Goal: Navigation & Orientation: Understand site structure

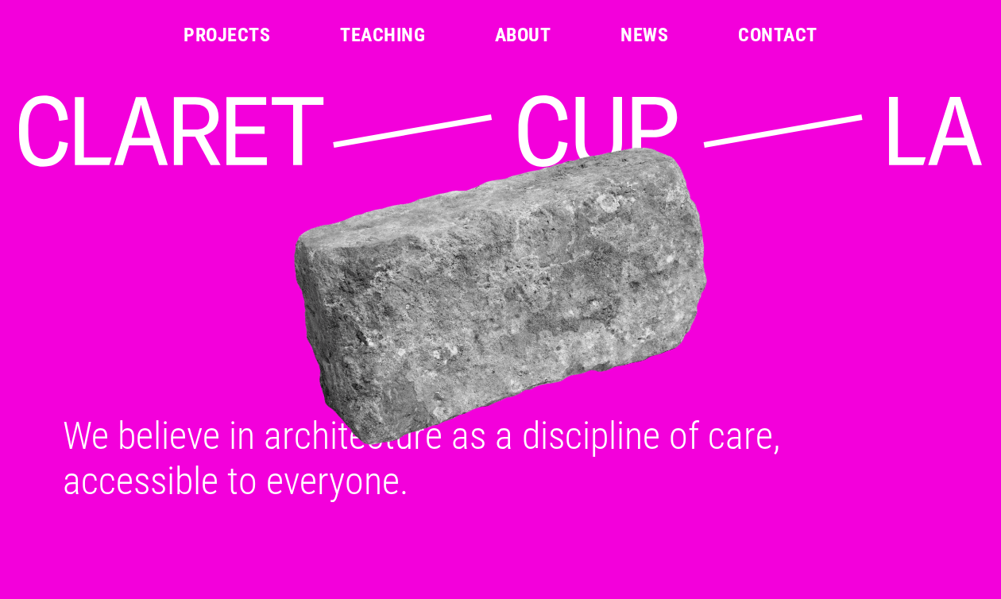
click at [540, 33] on link "About" at bounding box center [523, 34] width 56 height 19
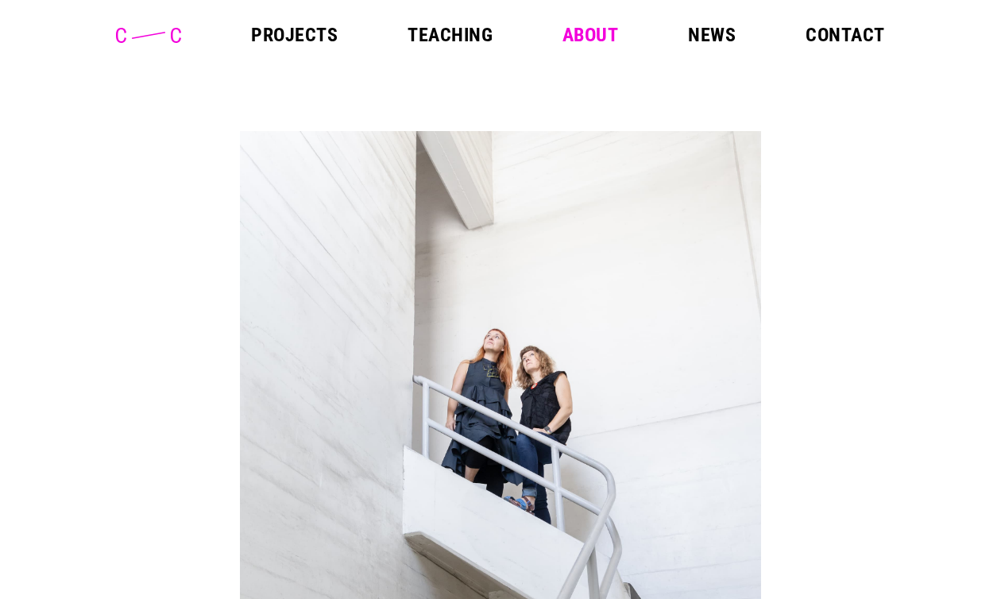
click at [281, 33] on link "Projects" at bounding box center [294, 34] width 87 height 19
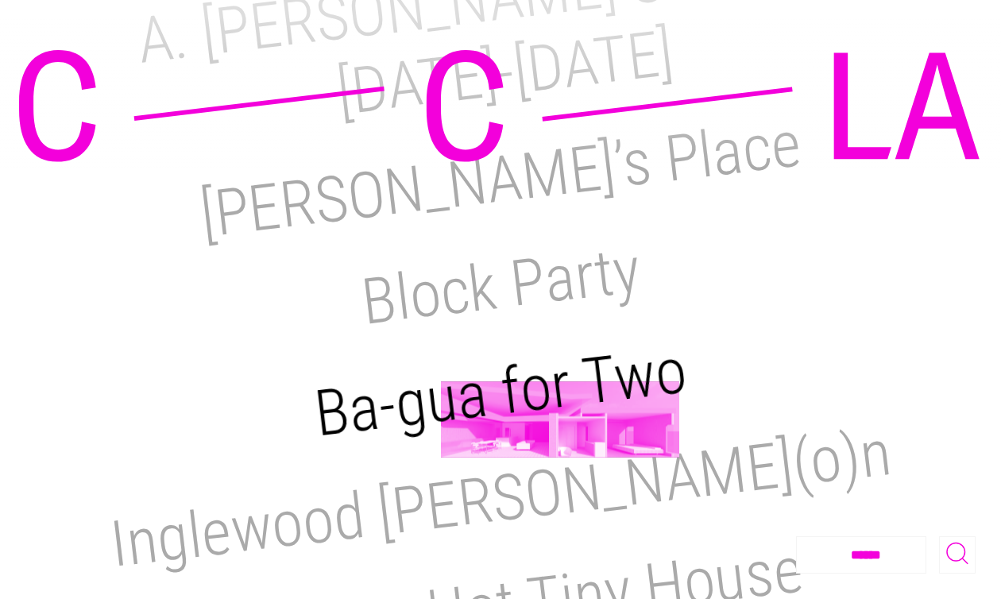
scroll to position [417, 0]
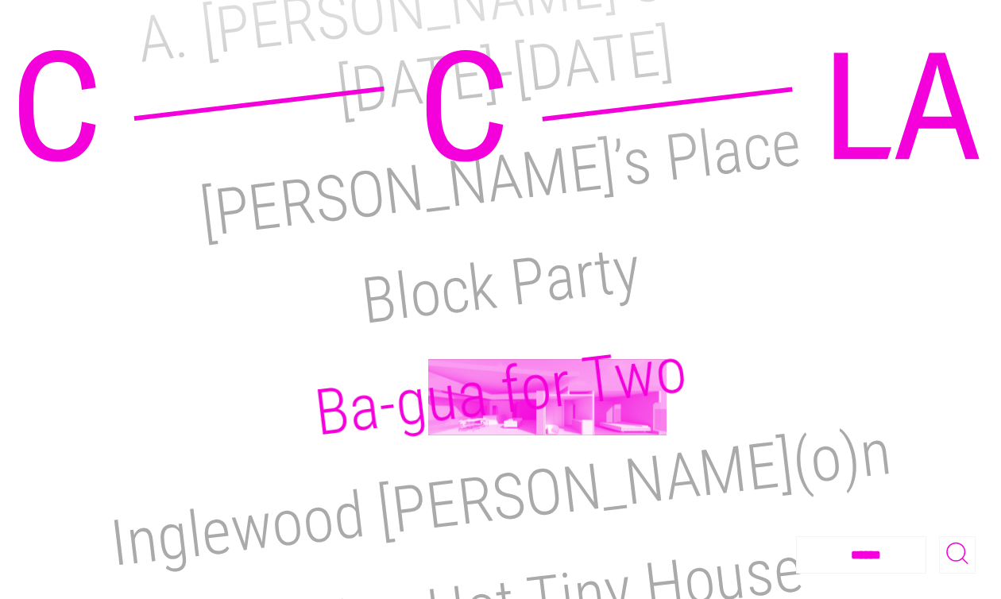
click at [548, 397] on h2 "Ba-gua for Two" at bounding box center [501, 391] width 380 height 118
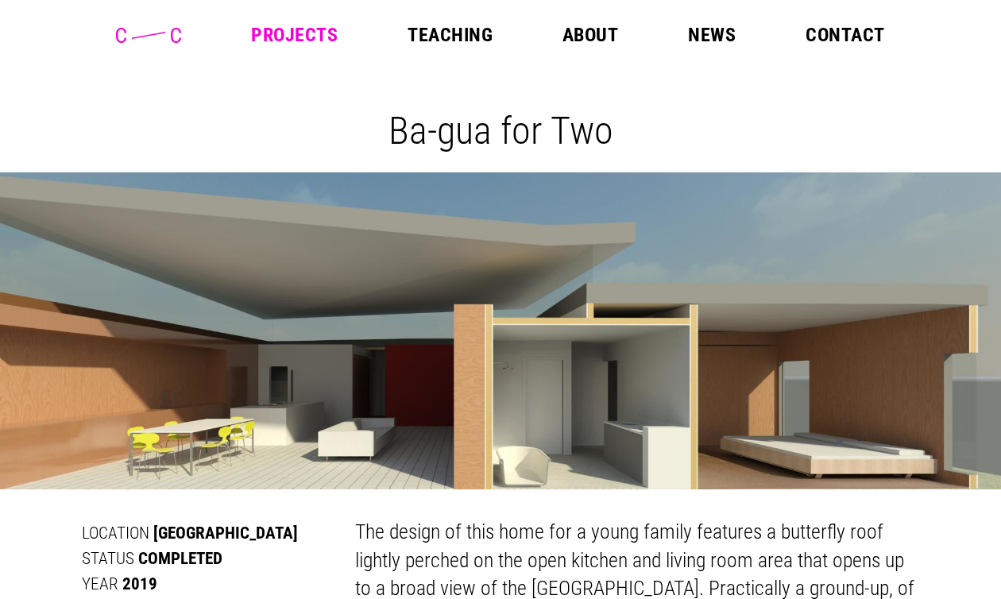
click at [319, 30] on link "Projects" at bounding box center [294, 34] width 87 height 19
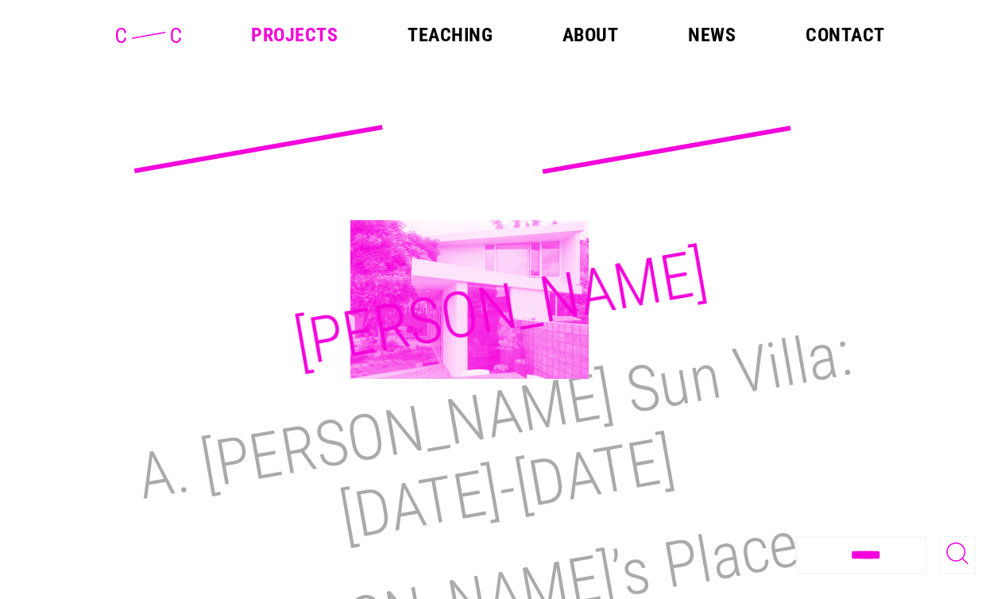
click at [470, 300] on h2 "[PERSON_NAME]" at bounding box center [501, 308] width 424 height 146
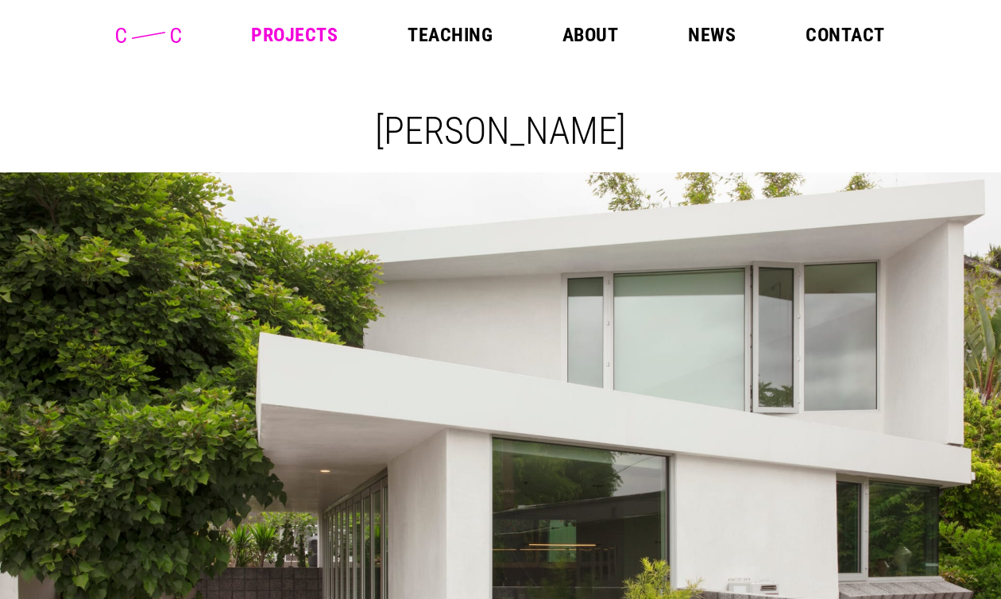
click at [315, 36] on link "Projects" at bounding box center [294, 34] width 87 height 19
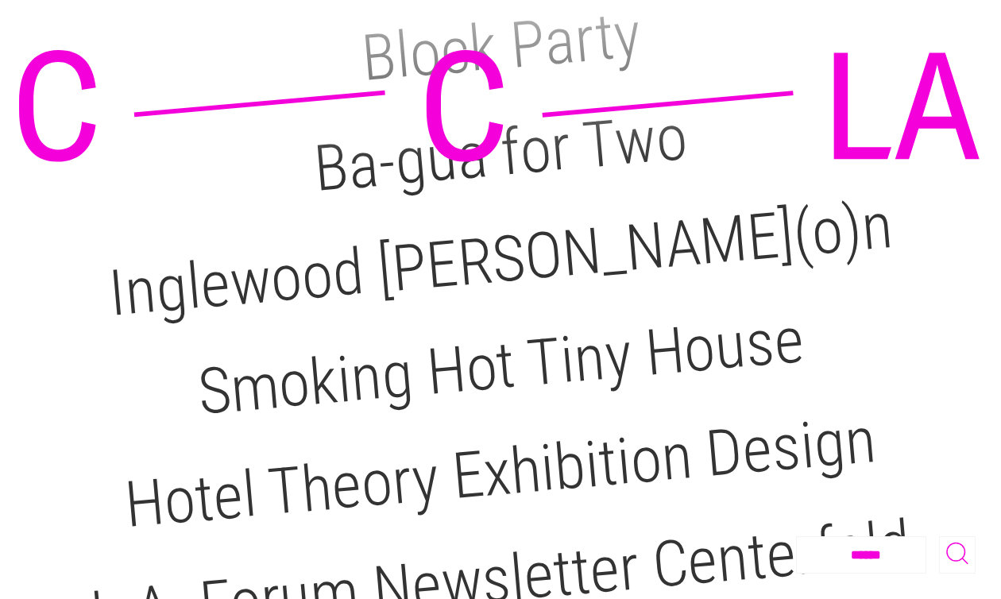
scroll to position [449, 0]
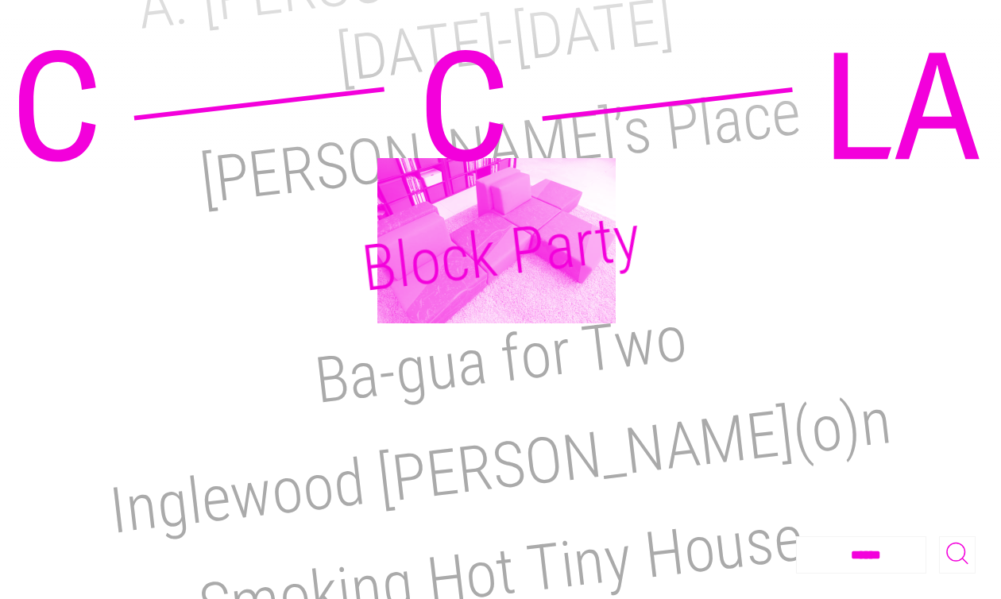
click at [497, 241] on h2 "Block Party" at bounding box center [500, 253] width 285 height 106
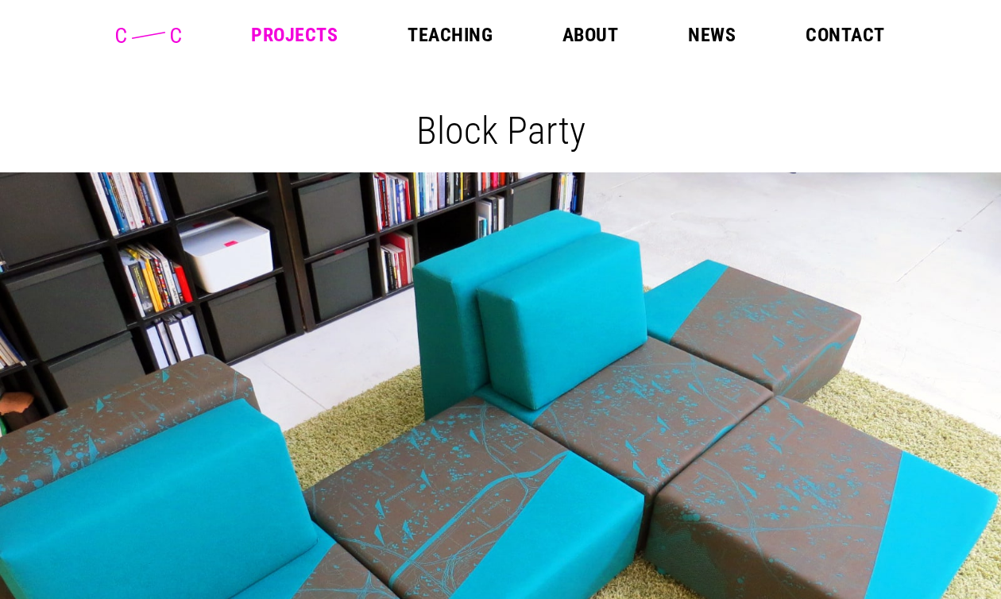
click at [310, 33] on link "Projects" at bounding box center [294, 34] width 87 height 19
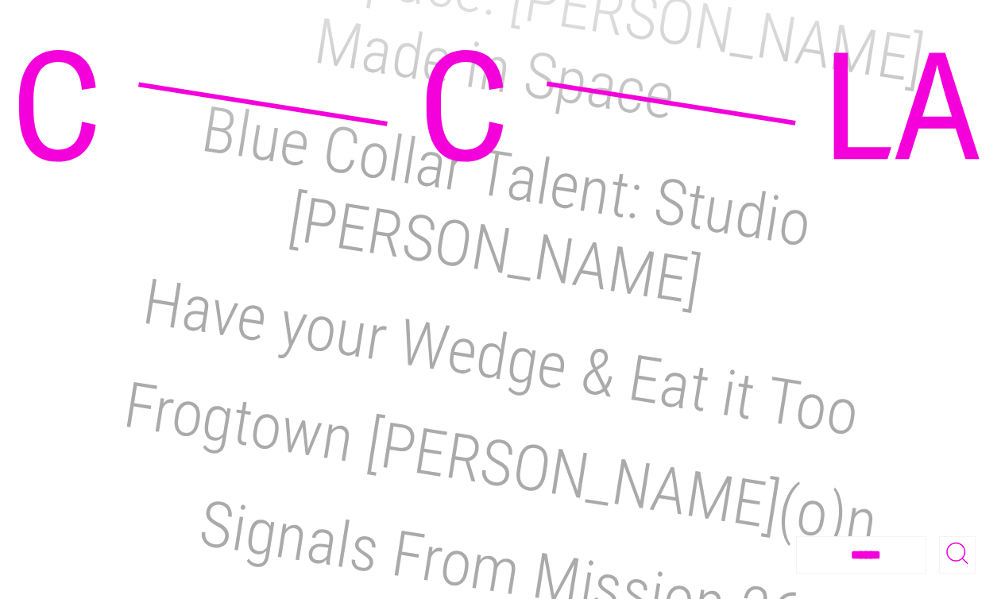
scroll to position [2505, 0]
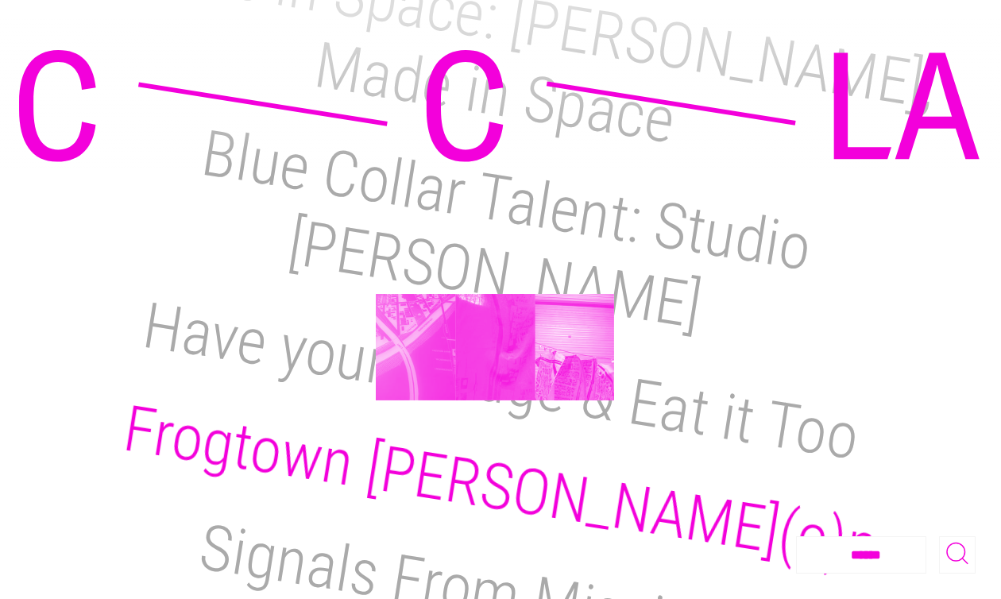
click at [495, 391] on h2 "Frogtown [PERSON_NAME](o)n" at bounding box center [500, 487] width 765 height 193
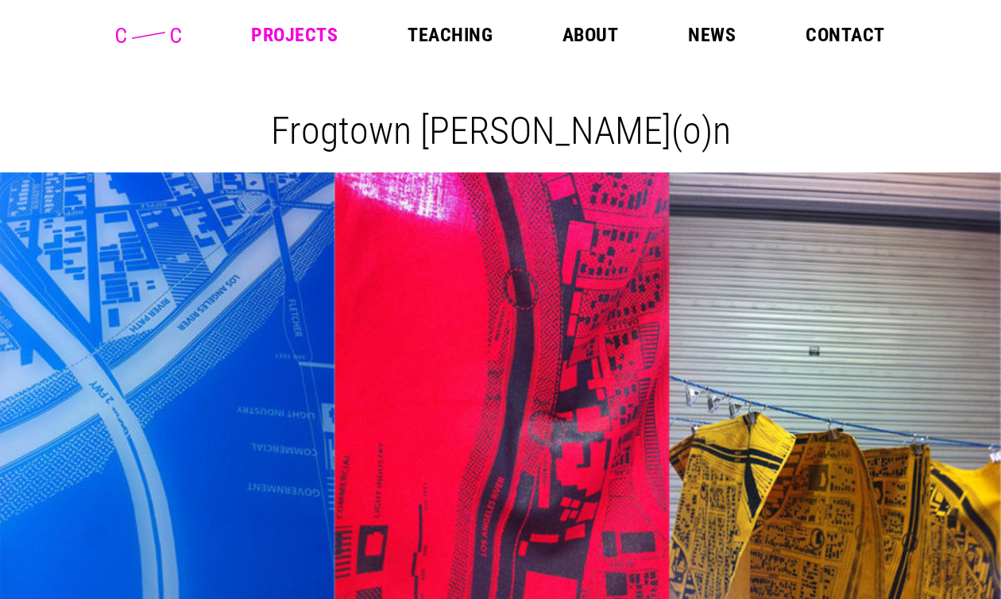
click at [164, 29] on icon at bounding box center [148, 35] width 65 height 15
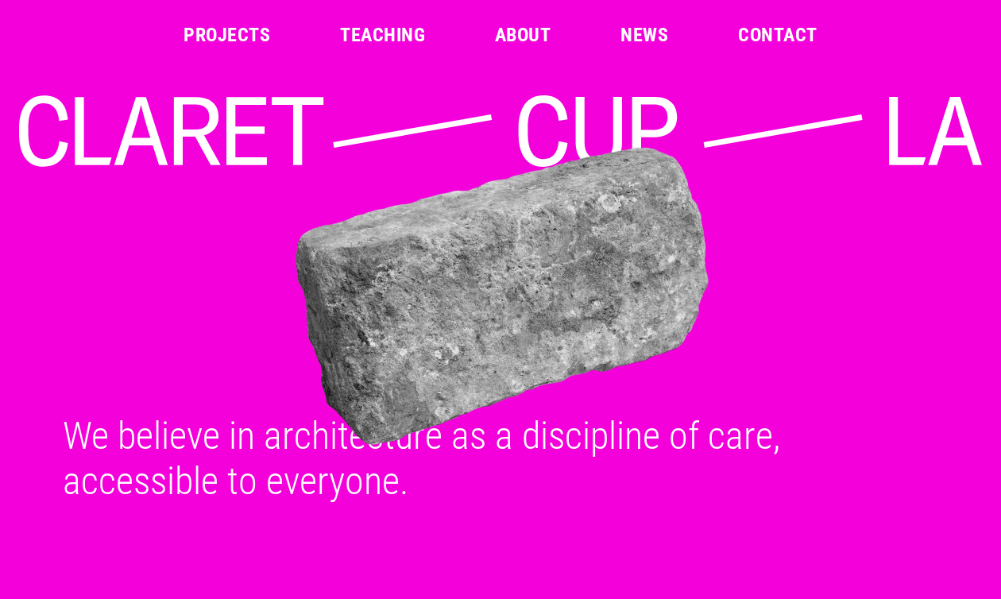
click at [392, 31] on link "Teaching" at bounding box center [382, 34] width 85 height 19
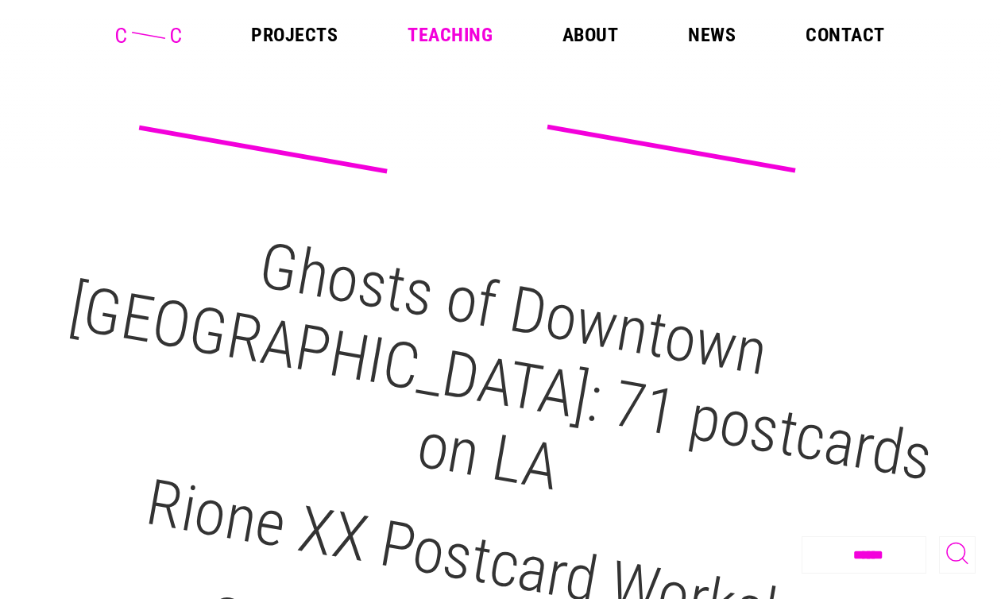
click at [587, 39] on link "About" at bounding box center [591, 34] width 56 height 19
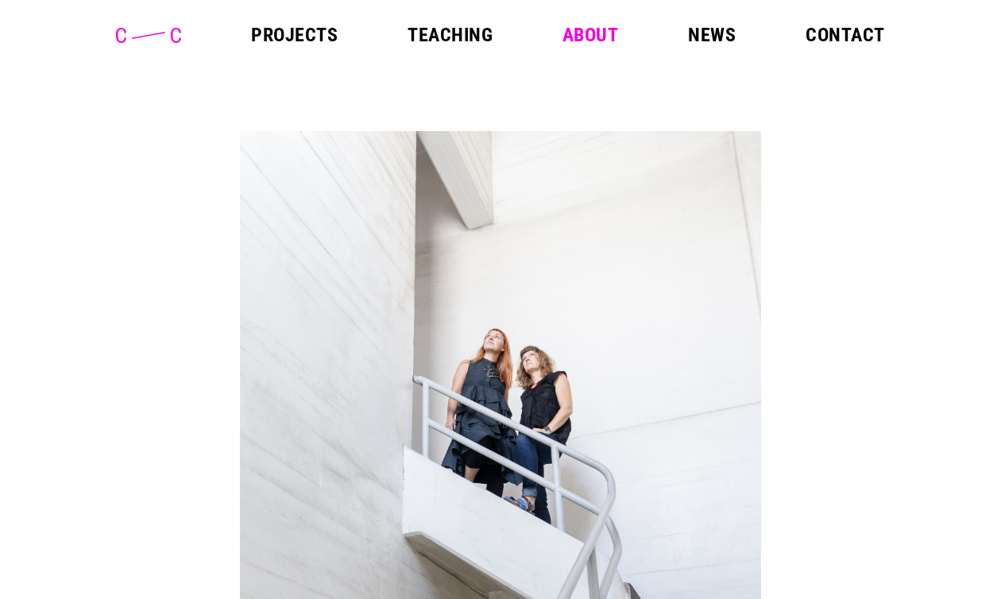
click at [715, 31] on link "News" at bounding box center [712, 34] width 48 height 19
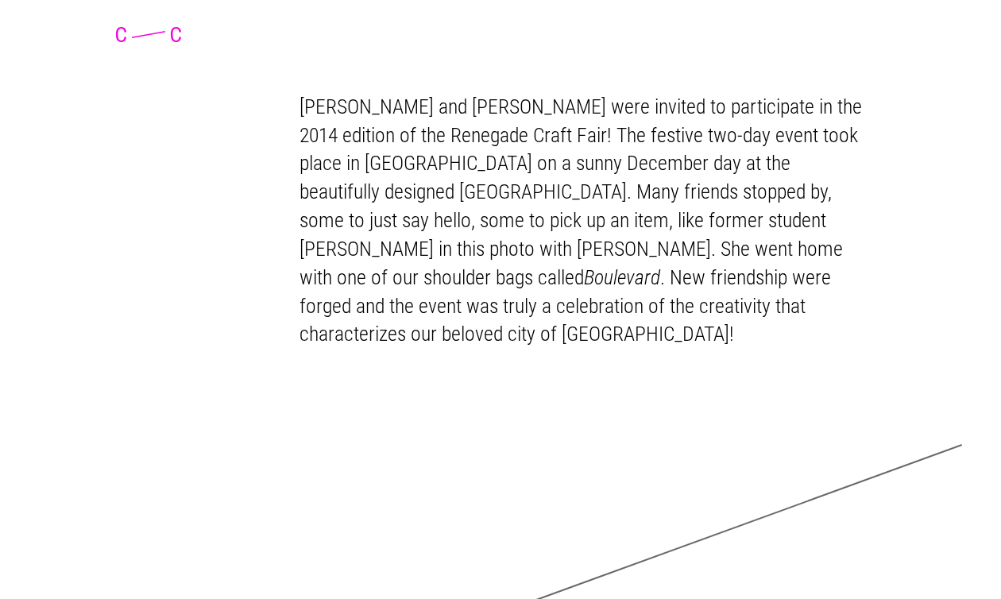
scroll to position [8115, 0]
